Goal: Task Accomplishment & Management: Complete application form

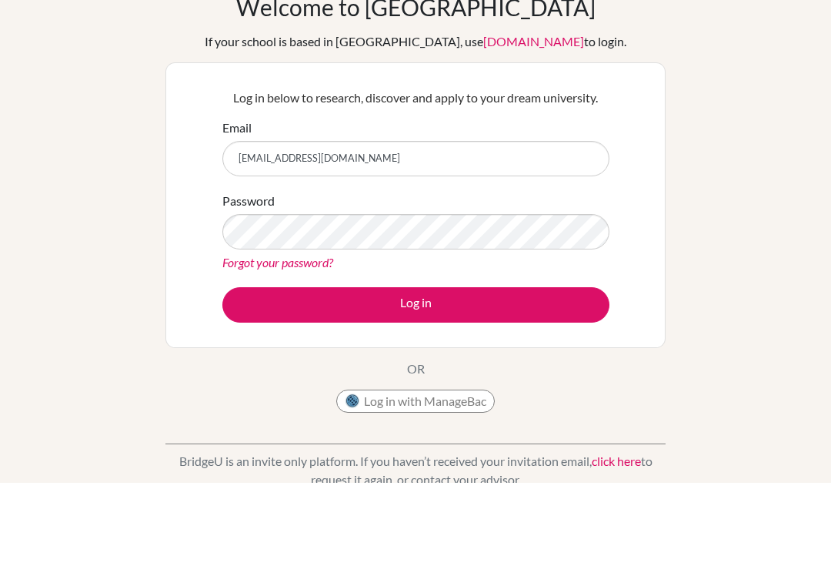
type input "[EMAIL_ADDRESS][DOMAIN_NAME]"
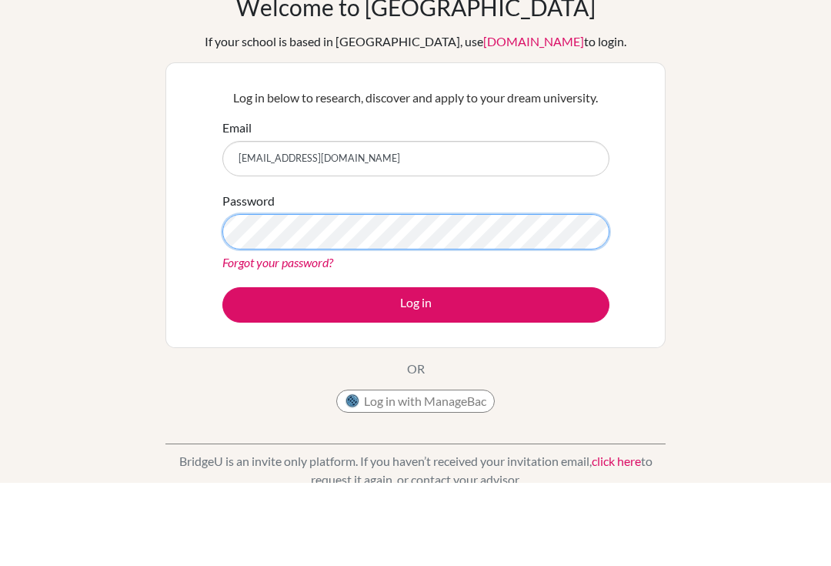
scroll to position [84, 0]
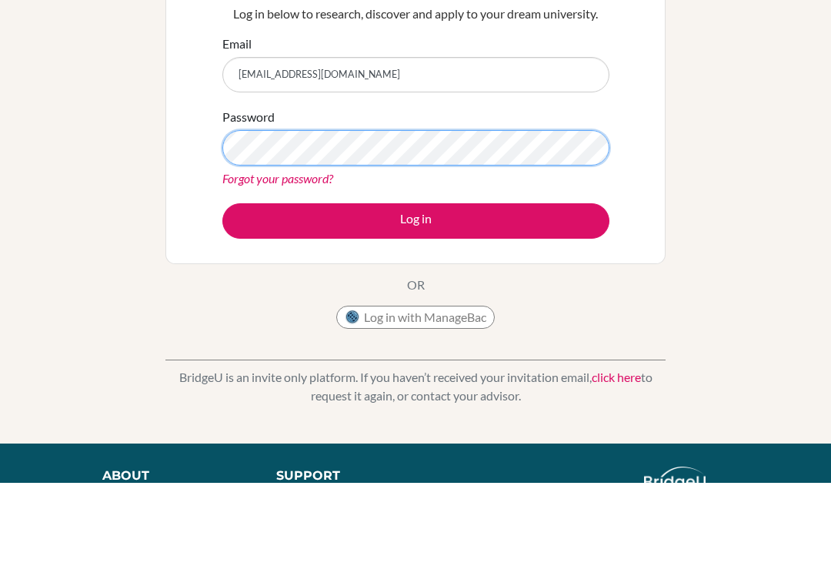
click at [416, 304] on button "Log in" at bounding box center [415, 304] width 387 height 35
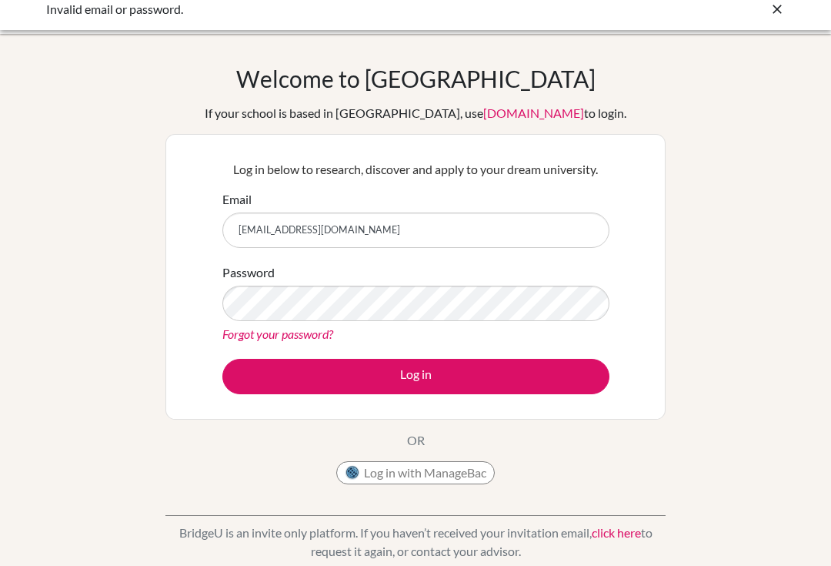
scroll to position [12, 0]
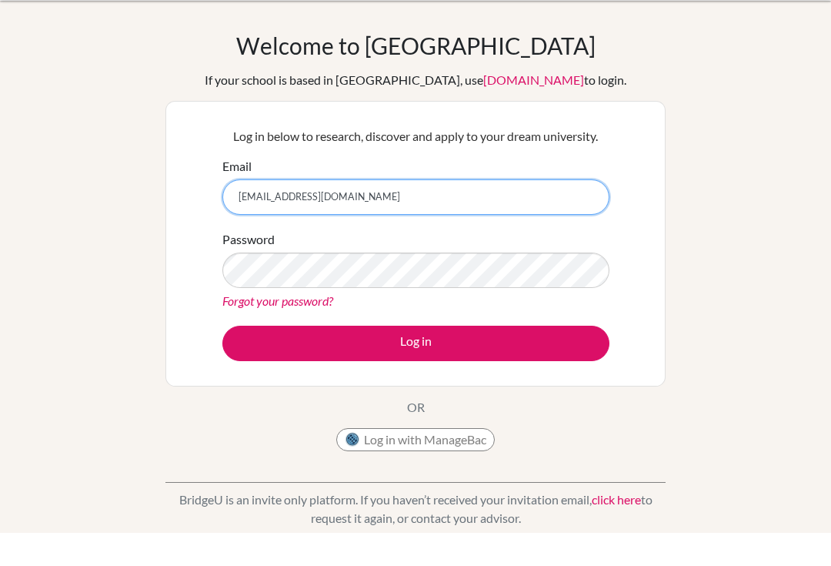
click at [311, 212] on input "vrodriguez@gmail.com" at bounding box center [415, 229] width 387 height 35
click at [411, 212] on input "vrodriguez@elcamino.edu.com" at bounding box center [415, 229] width 387 height 35
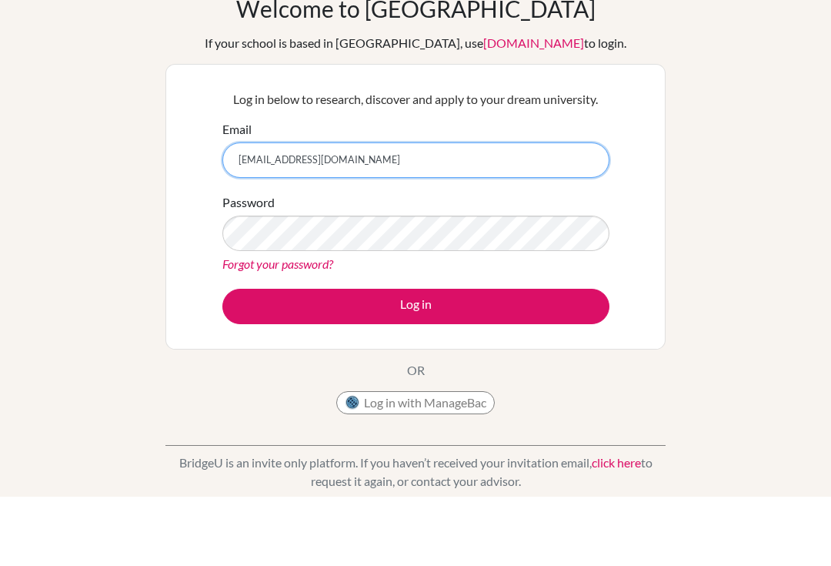
type input "vrodriguez@elcamino.edu.mx"
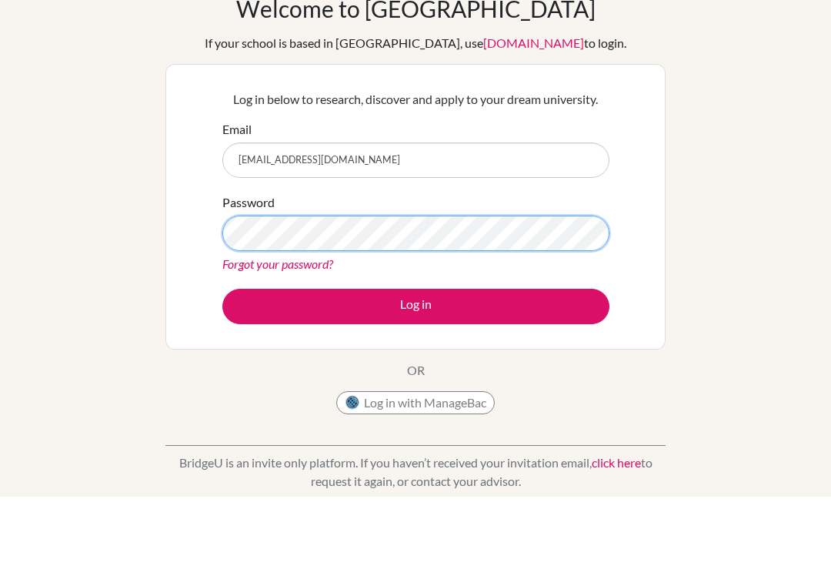
click at [416, 359] on button "Log in" at bounding box center [415, 376] width 387 height 35
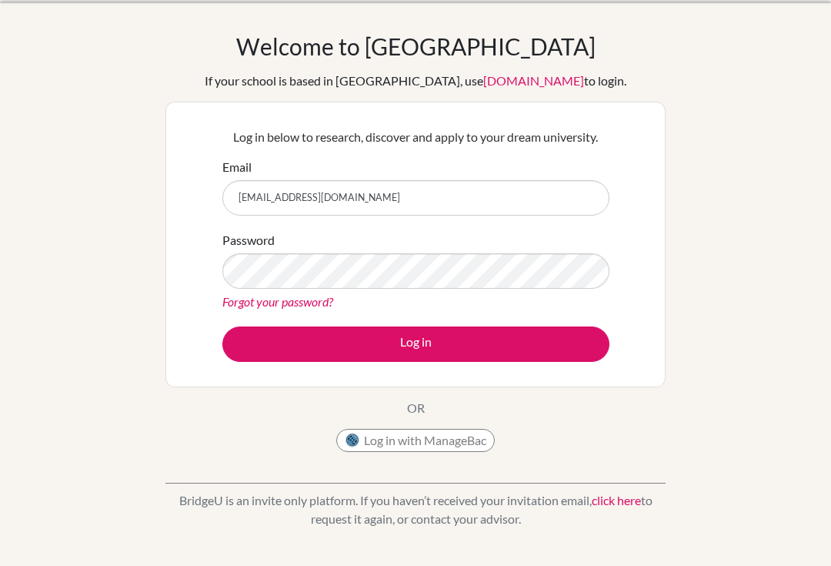
scroll to position [56, 0]
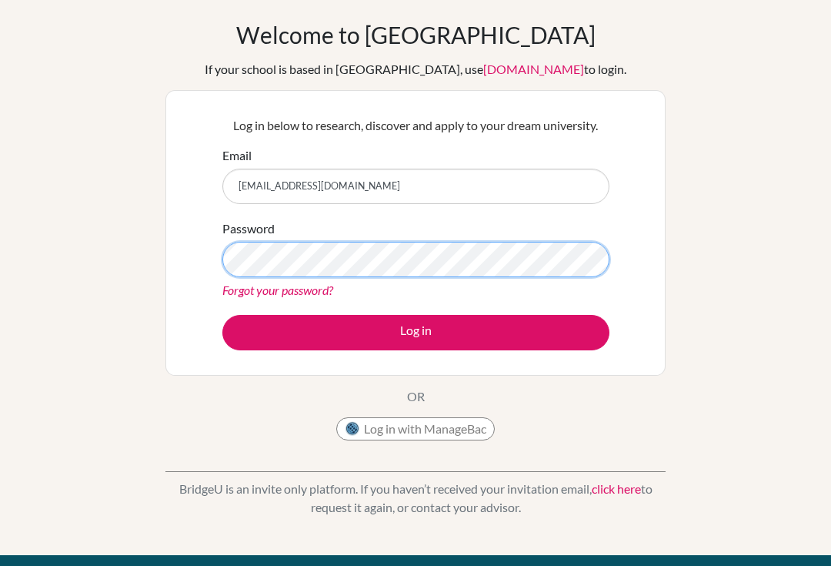
click at [416, 332] on button "Log in" at bounding box center [415, 332] width 387 height 35
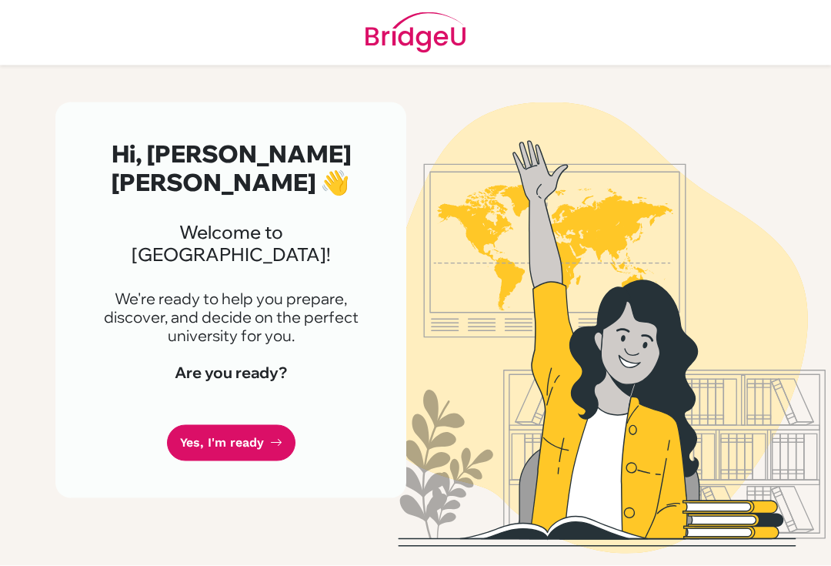
scroll to position [16, 0]
click at [206, 425] on link "Yes, I'm ready" at bounding box center [231, 443] width 129 height 36
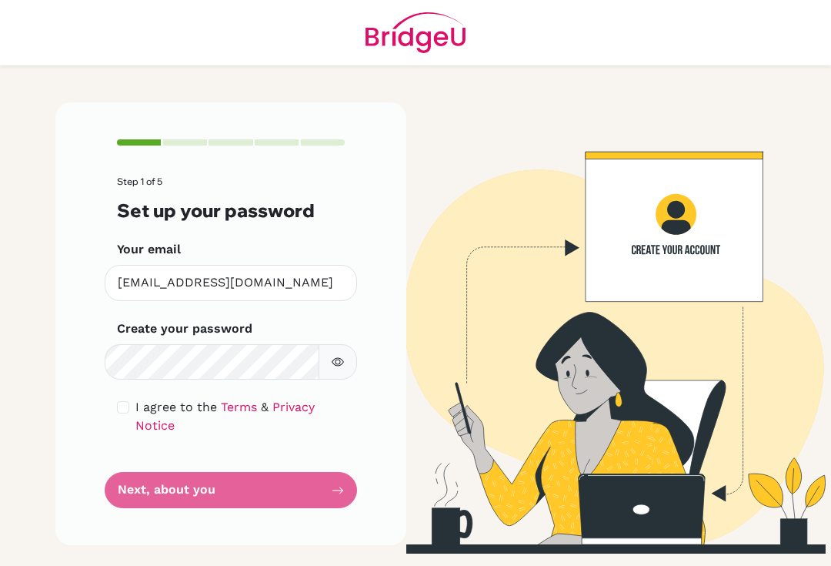
scroll to position [187, 0]
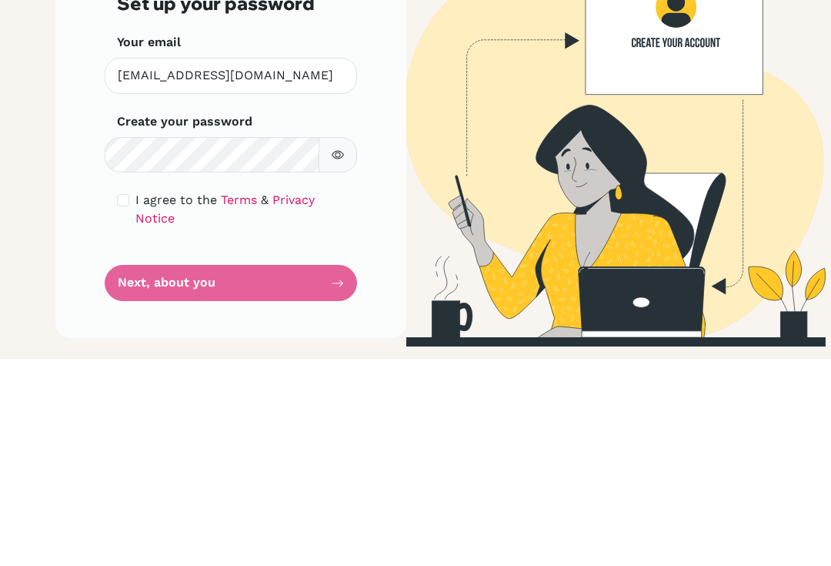
click at [340, 356] on icon "button" at bounding box center [338, 362] width 12 height 12
click at [127, 401] on input "checkbox" at bounding box center [123, 407] width 12 height 12
checkbox input "true"
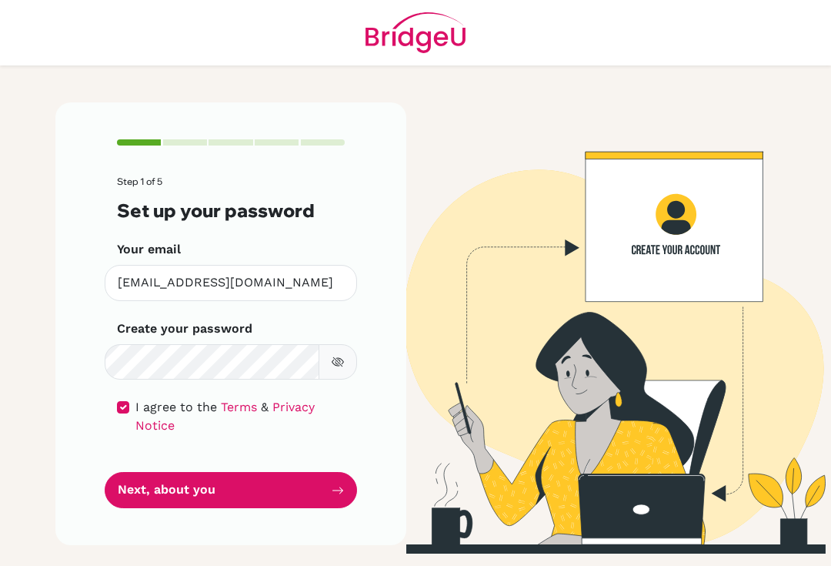
click at [159, 472] on button "Next, about you" at bounding box center [231, 490] width 252 height 36
